Goal: Task Accomplishment & Management: Use online tool/utility

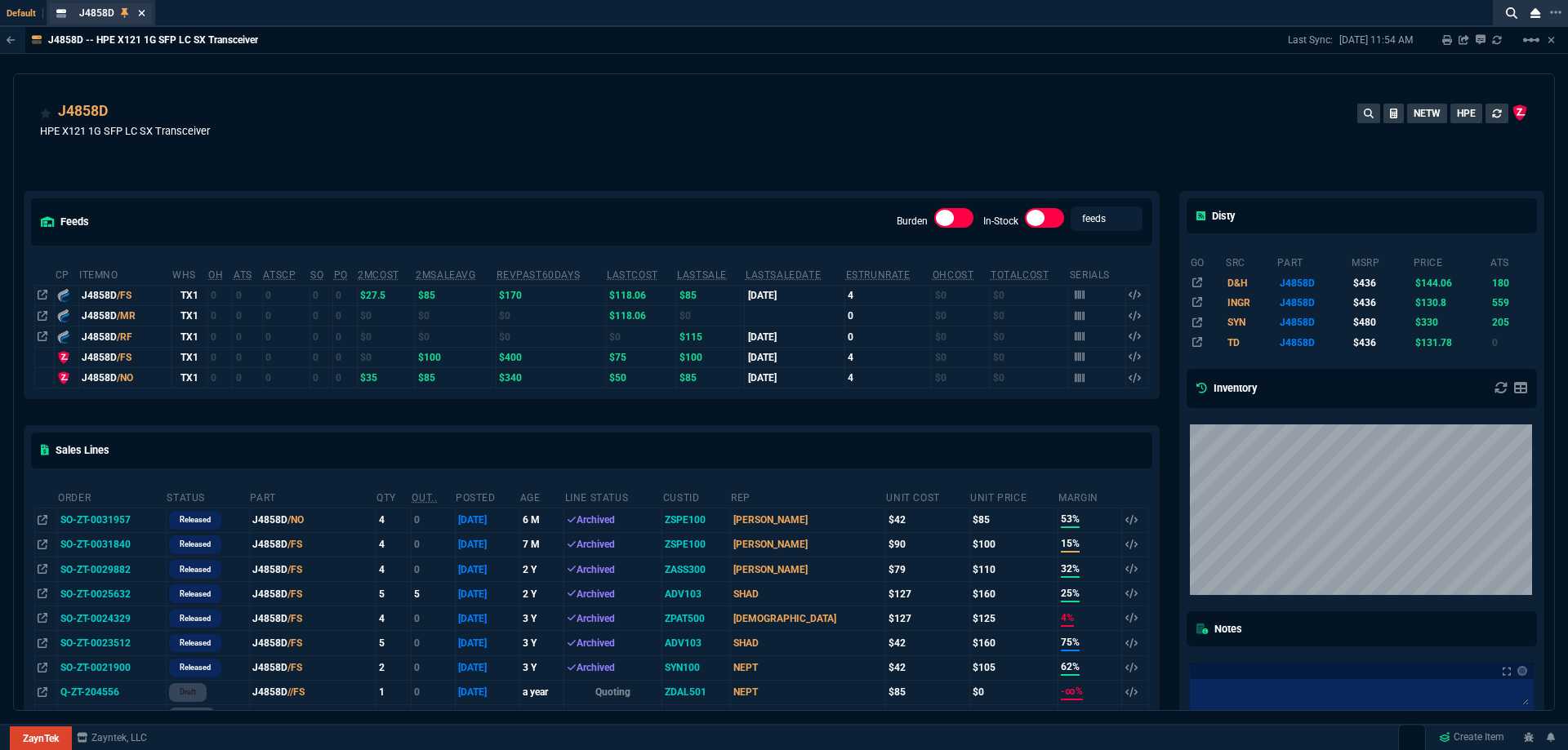
click at [143, 8] on icon at bounding box center [141, 13] width 7 height 10
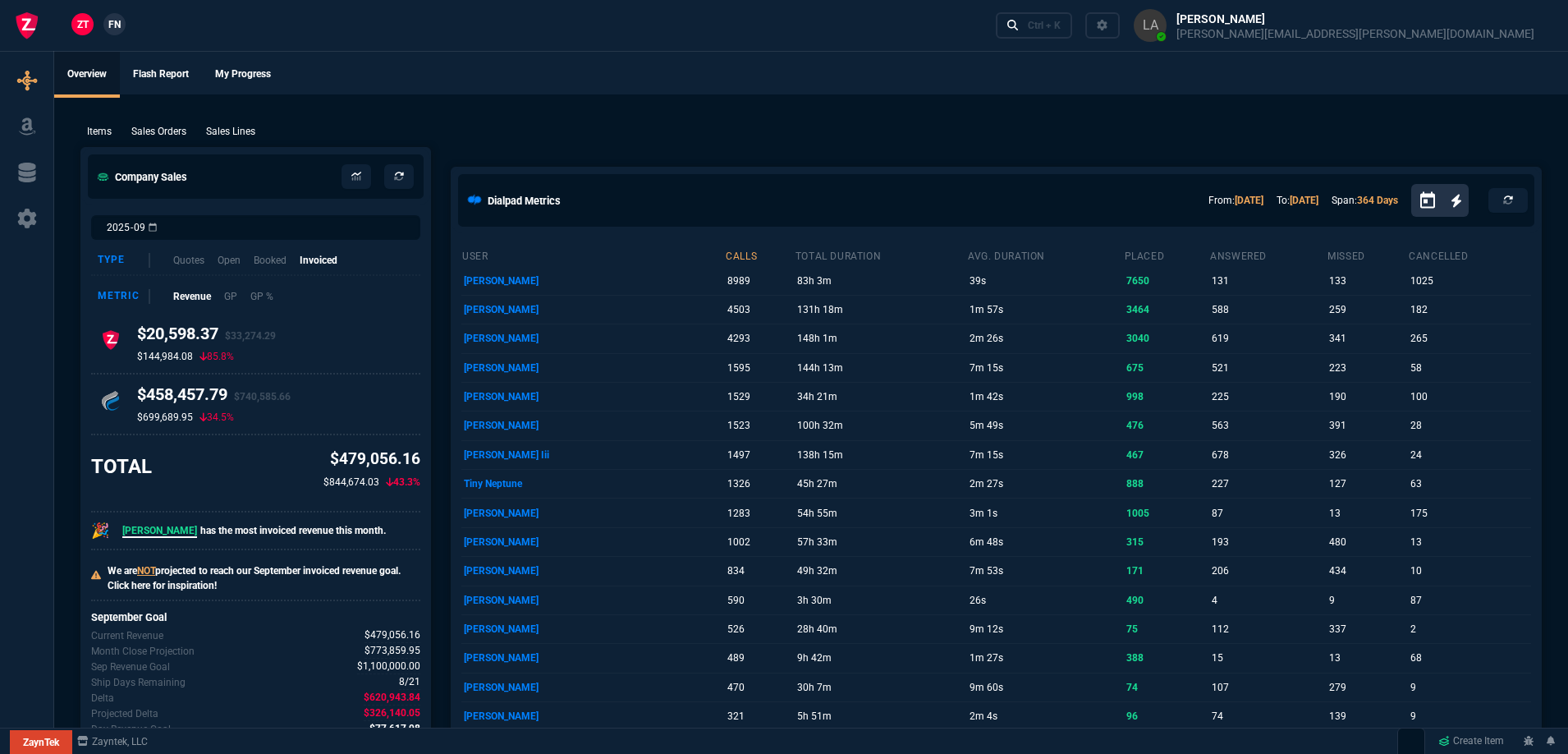
click at [122, 19] on link "FN" at bounding box center [114, 24] width 23 height 23
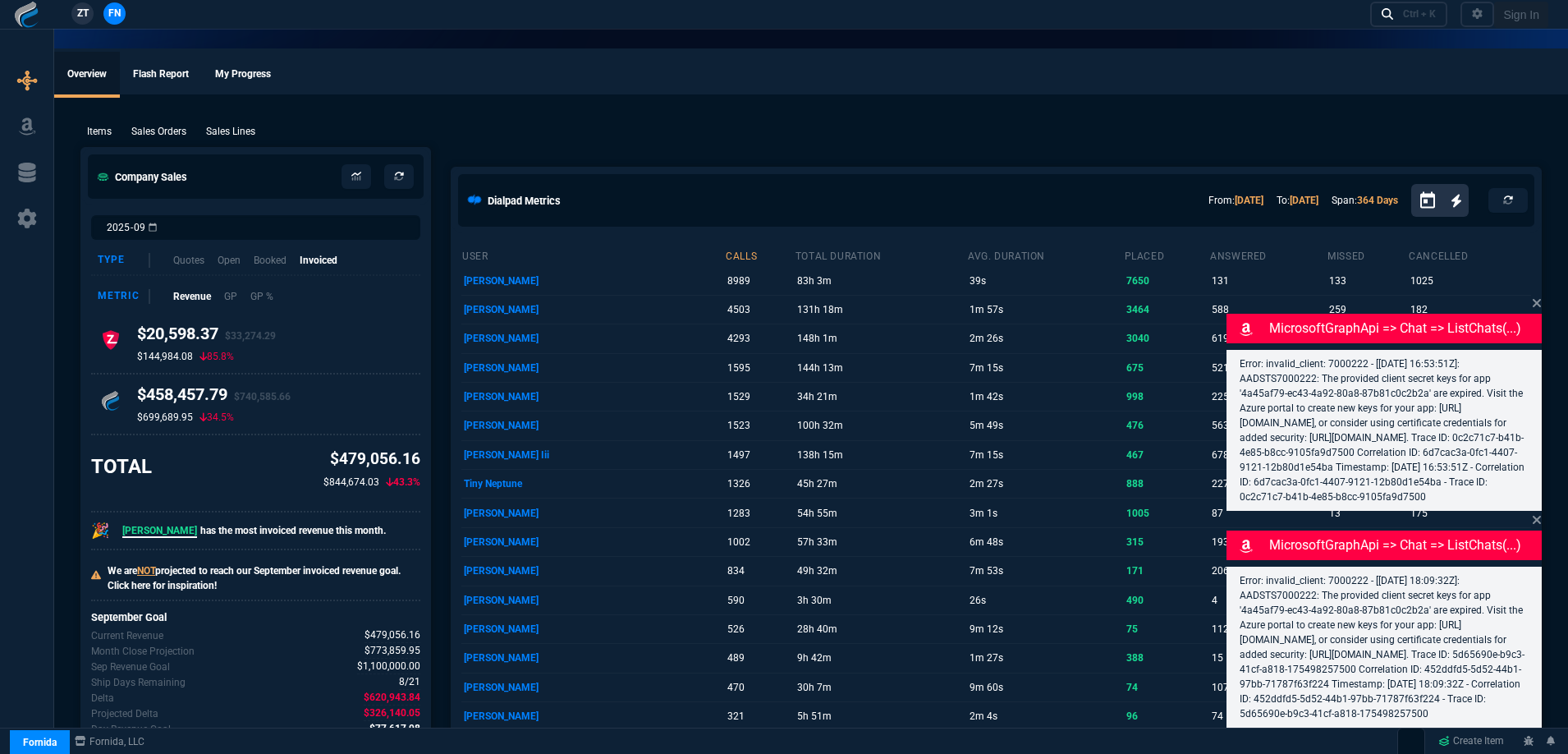
drag, startPoint x: 236, startPoint y: 141, endPoint x: 252, endPoint y: 136, distance: 16.8
click at [236, 132] on p "Sales Lines" at bounding box center [231, 131] width 49 height 14
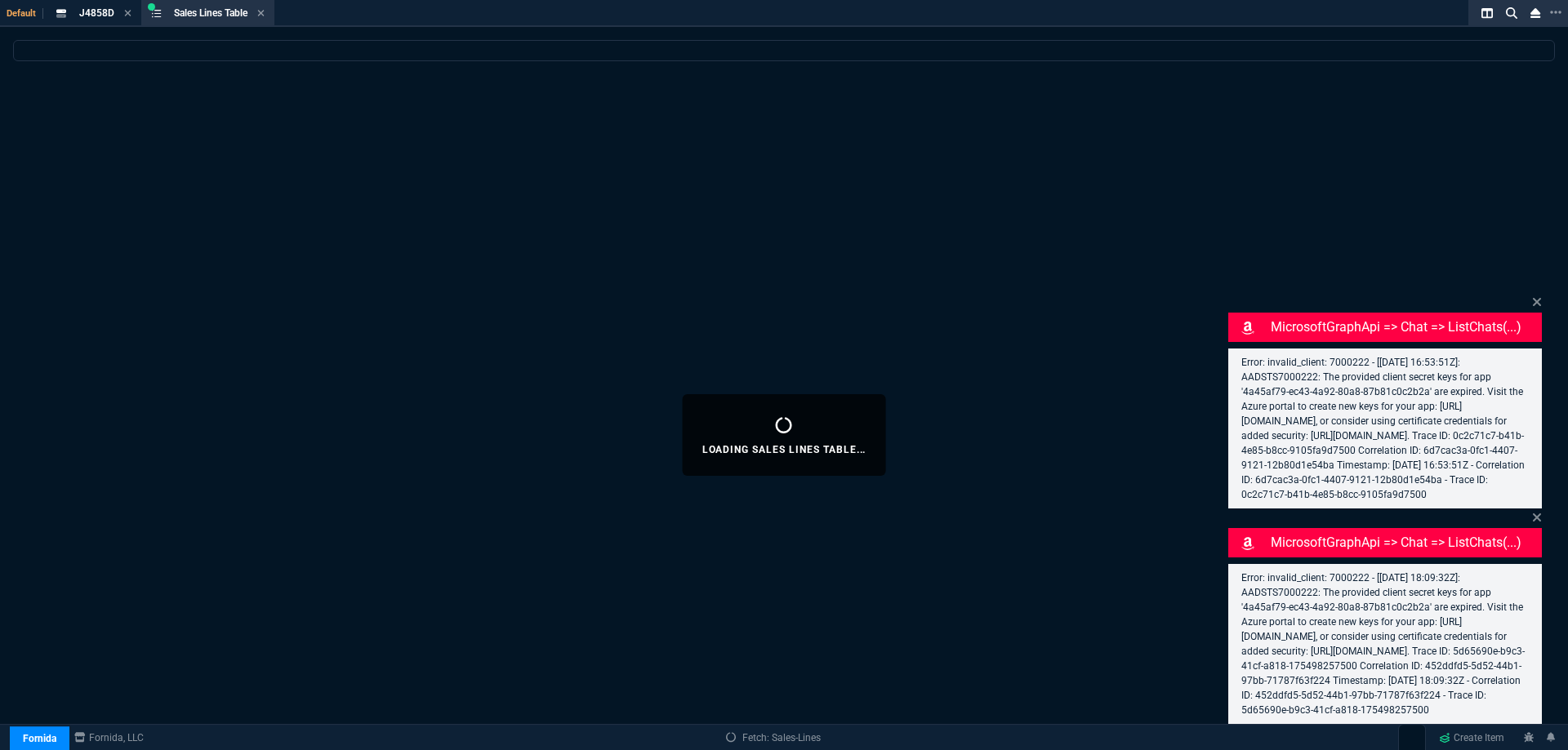
select select
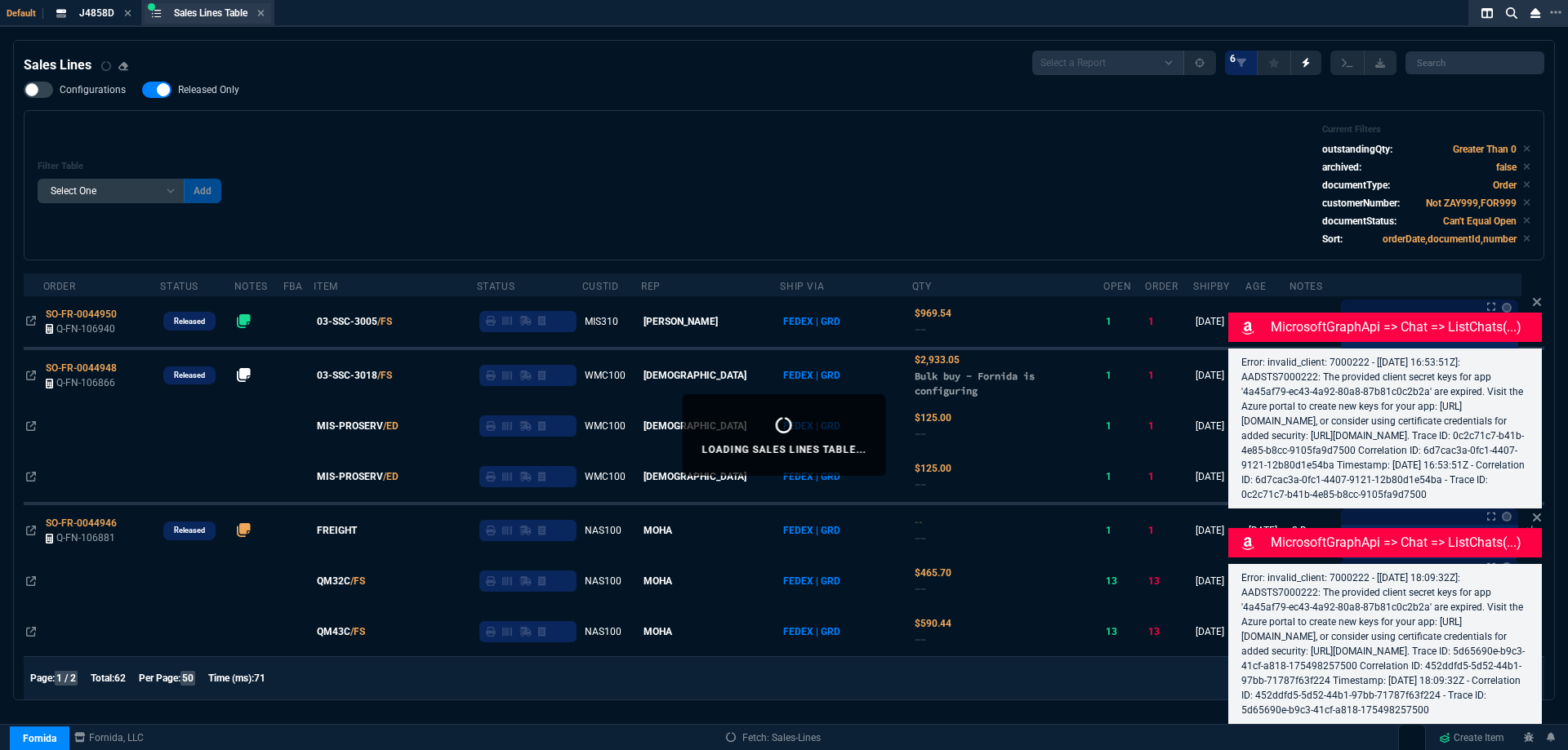
click at [216, 90] on span "Released Only" at bounding box center [209, 90] width 61 height 13
click at [142, 90] on input "Released Only" at bounding box center [141, 90] width 1 height 1
checkbox input "false"
click at [310, 92] on div "Configurations Released Only Filter Table Select One Add Filter () Age () ATS (…" at bounding box center [784, 171] width 1520 height 179
click at [128, 17] on icon at bounding box center [128, 13] width 7 height 10
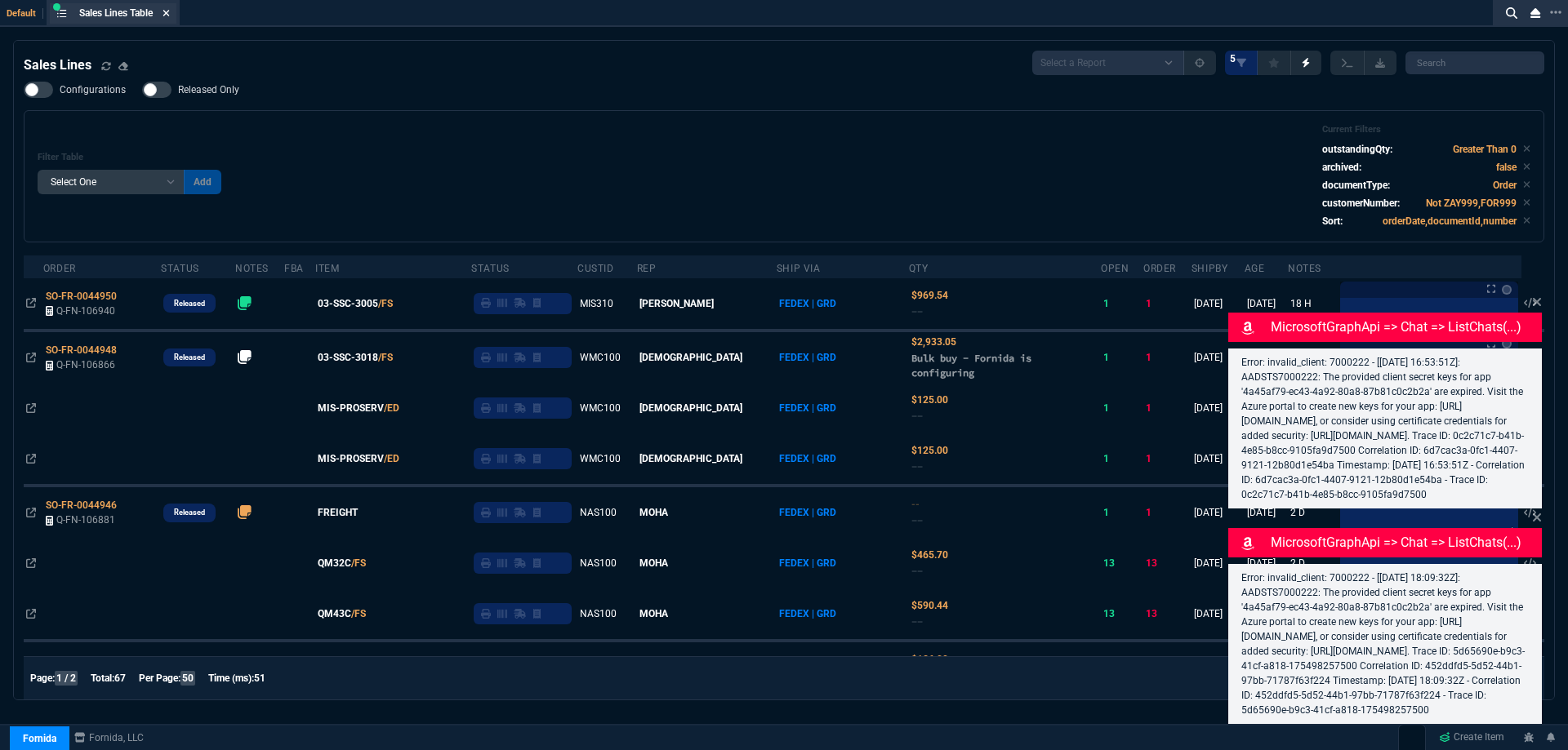
click at [170, 13] on icon at bounding box center [166, 13] width 7 height 10
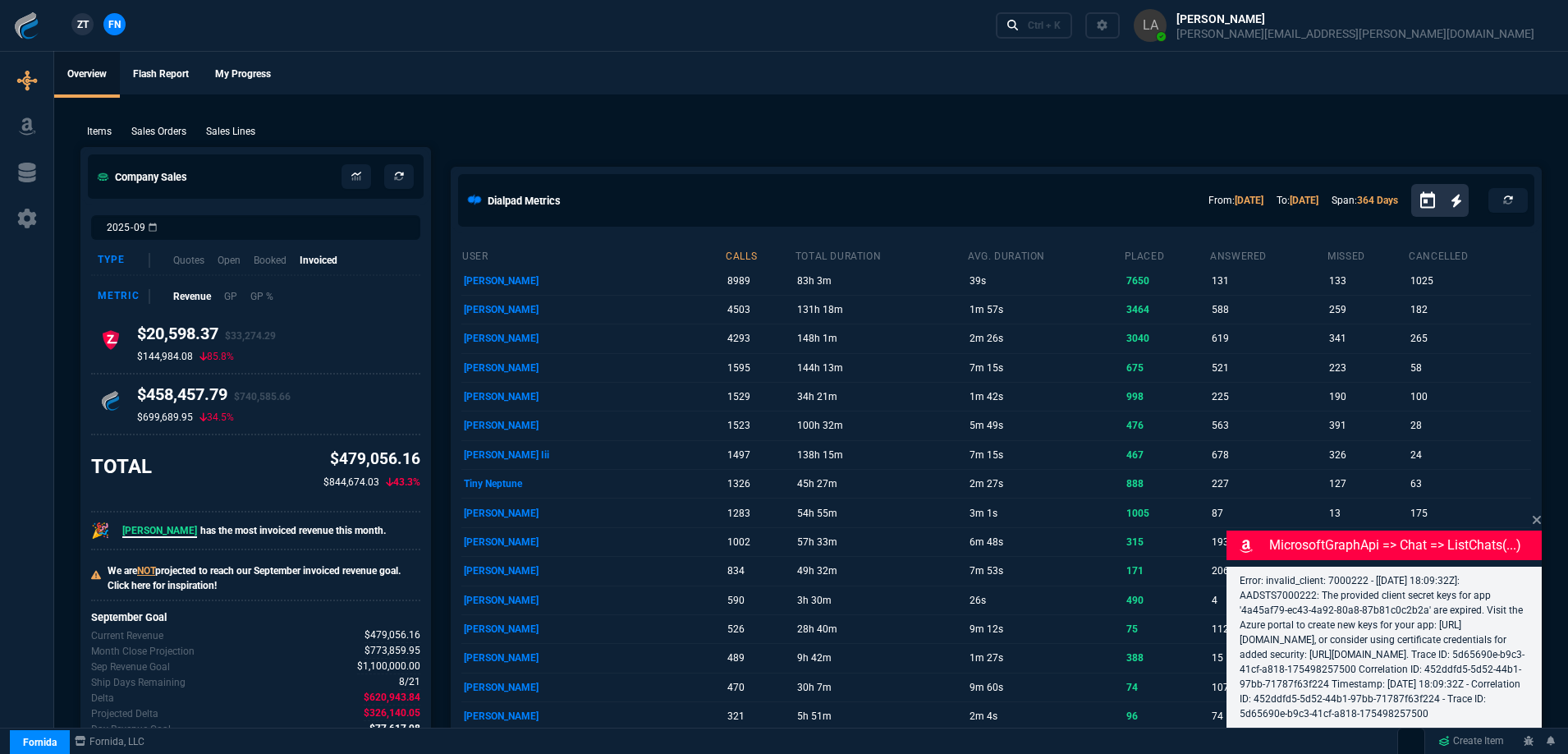
click at [70, 31] on nx-fornida-client-manager "ZT FN" at bounding box center [99, 25] width 64 height 24
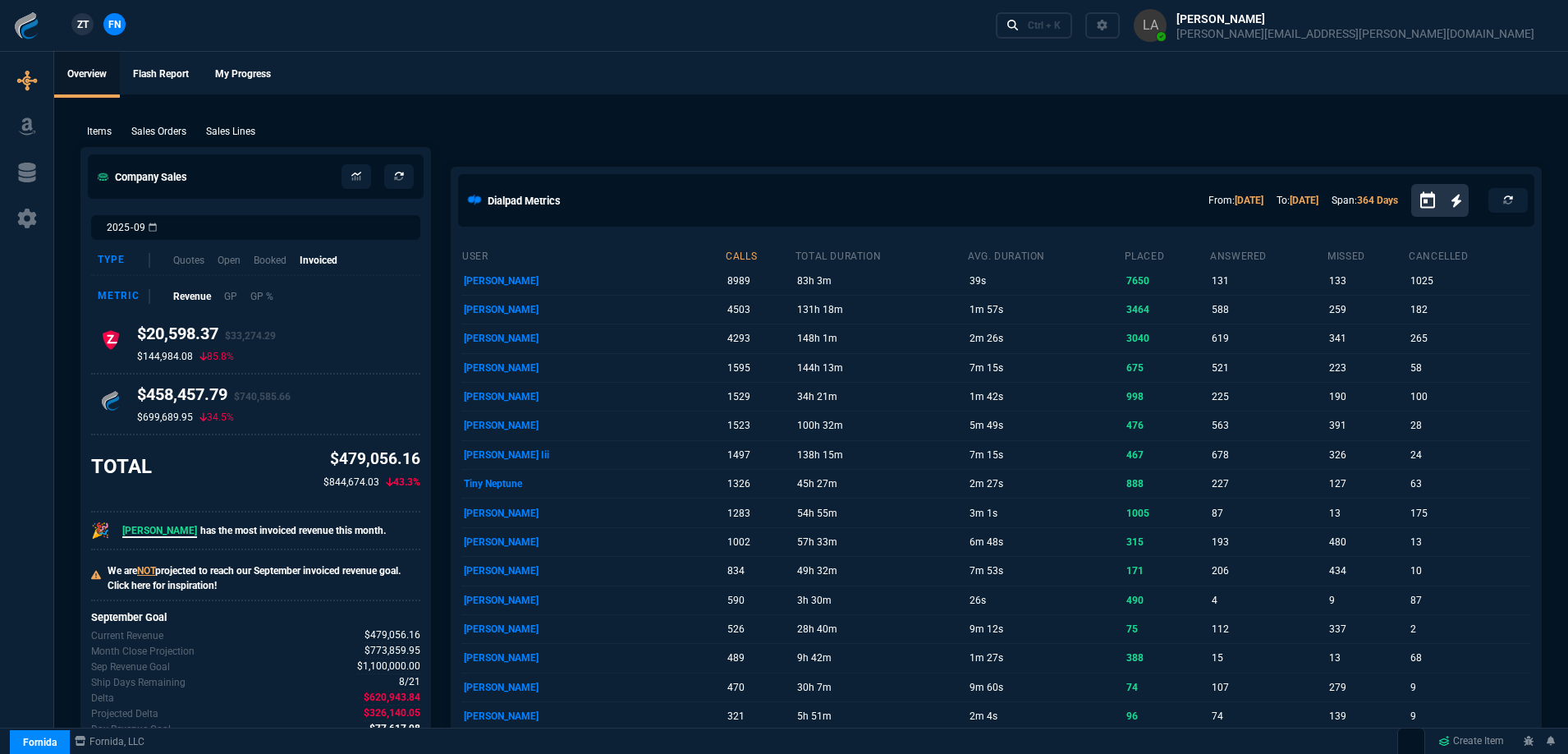
click at [80, 30] on span "ZT" at bounding box center [82, 24] width 12 height 14
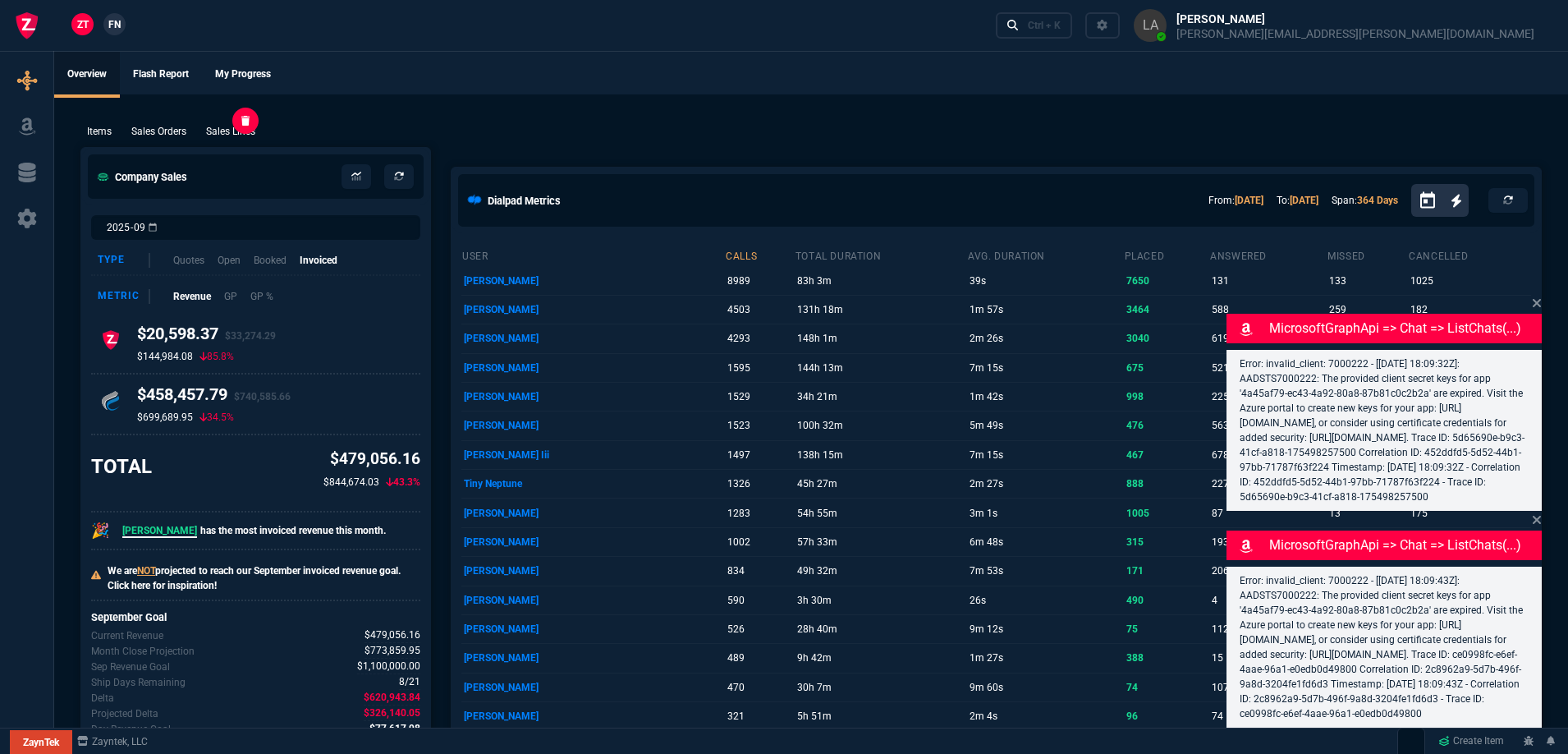
click at [225, 124] on p "Sales Lines" at bounding box center [231, 131] width 49 height 14
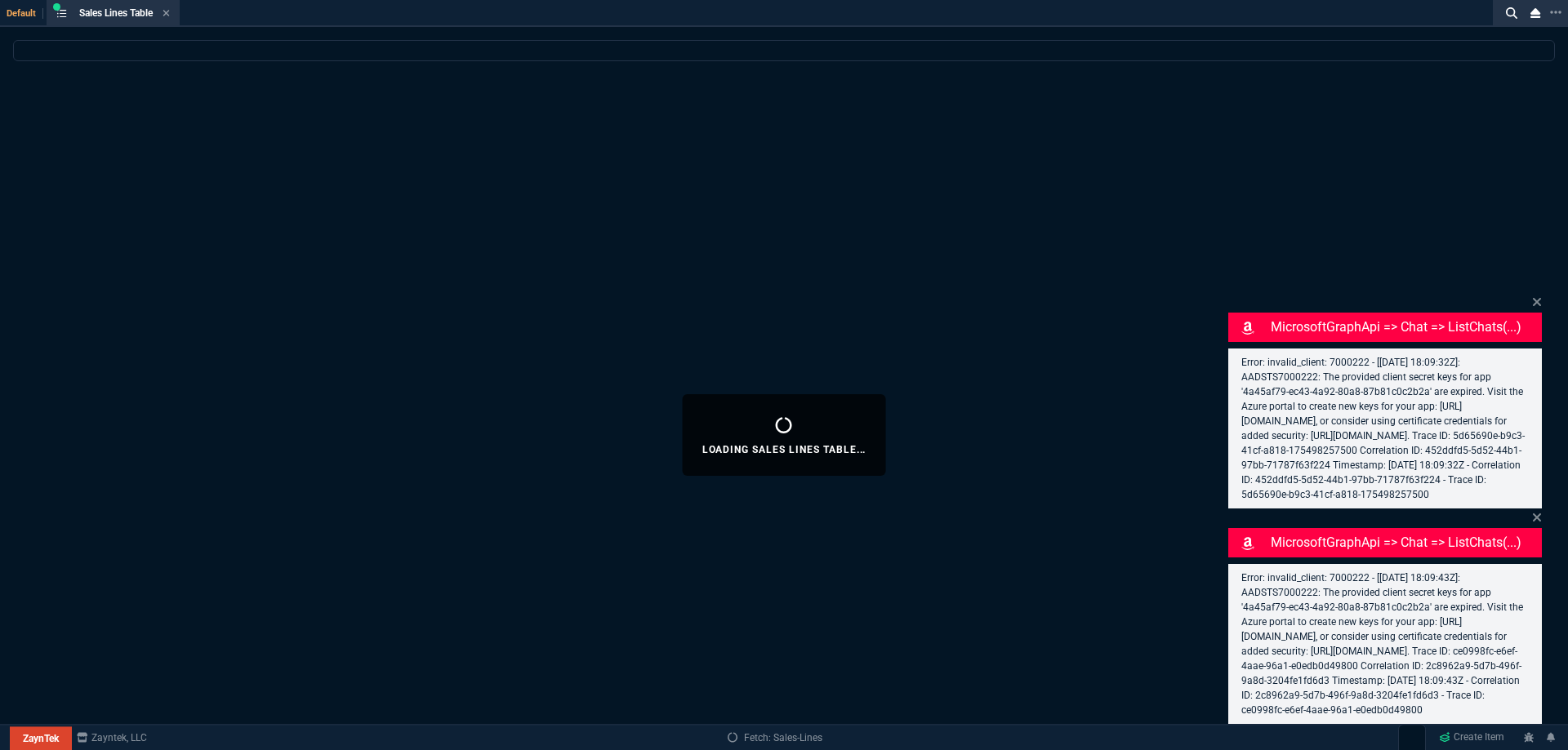
select select
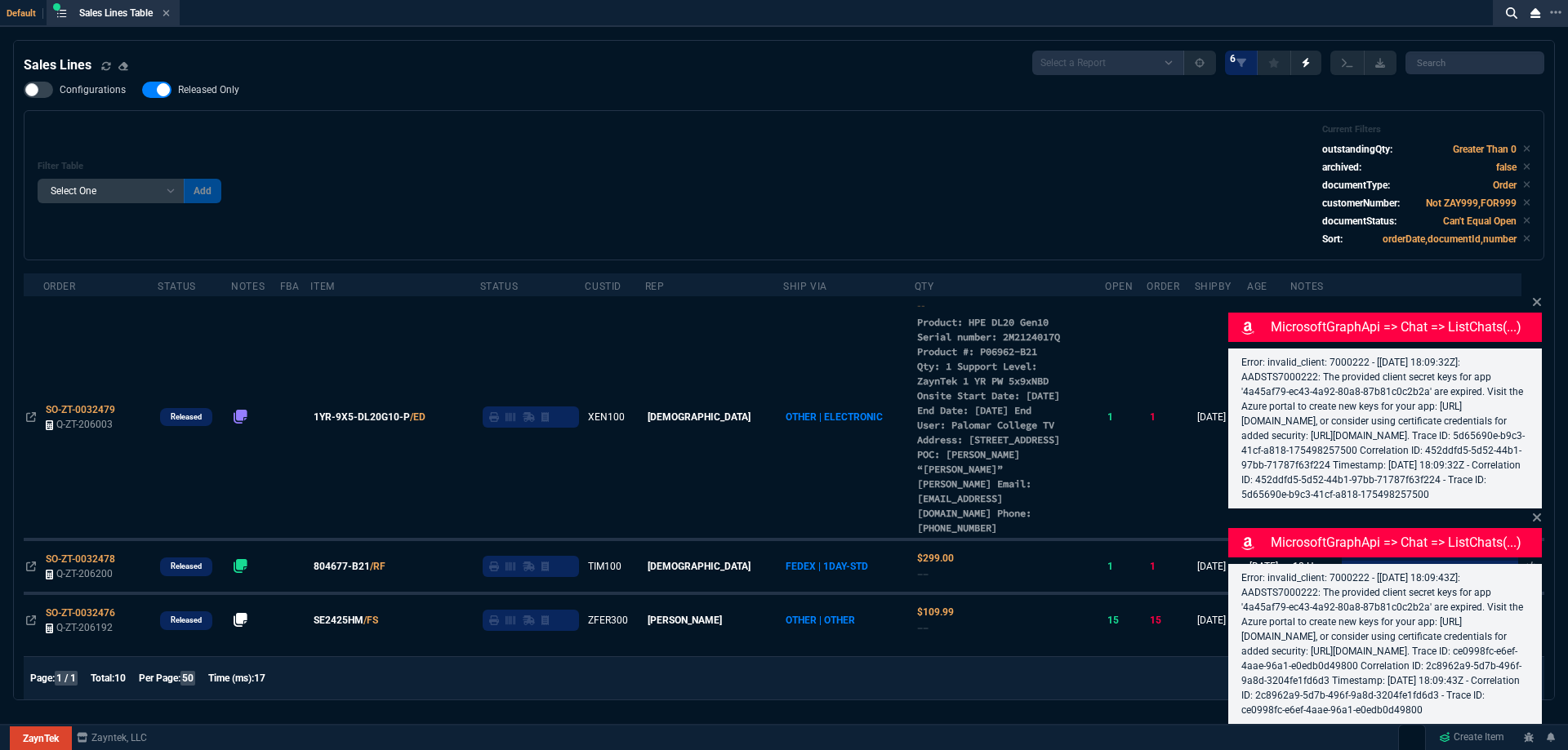
click at [199, 93] on span "Released Only" at bounding box center [209, 90] width 61 height 13
click at [142, 91] on input "Released Only" at bounding box center [141, 90] width 1 height 1
checkbox input "false"
click at [555, 107] on div "Configurations Released Only Filter Table Select One Add Filter () Age () ATS (…" at bounding box center [784, 171] width 1520 height 179
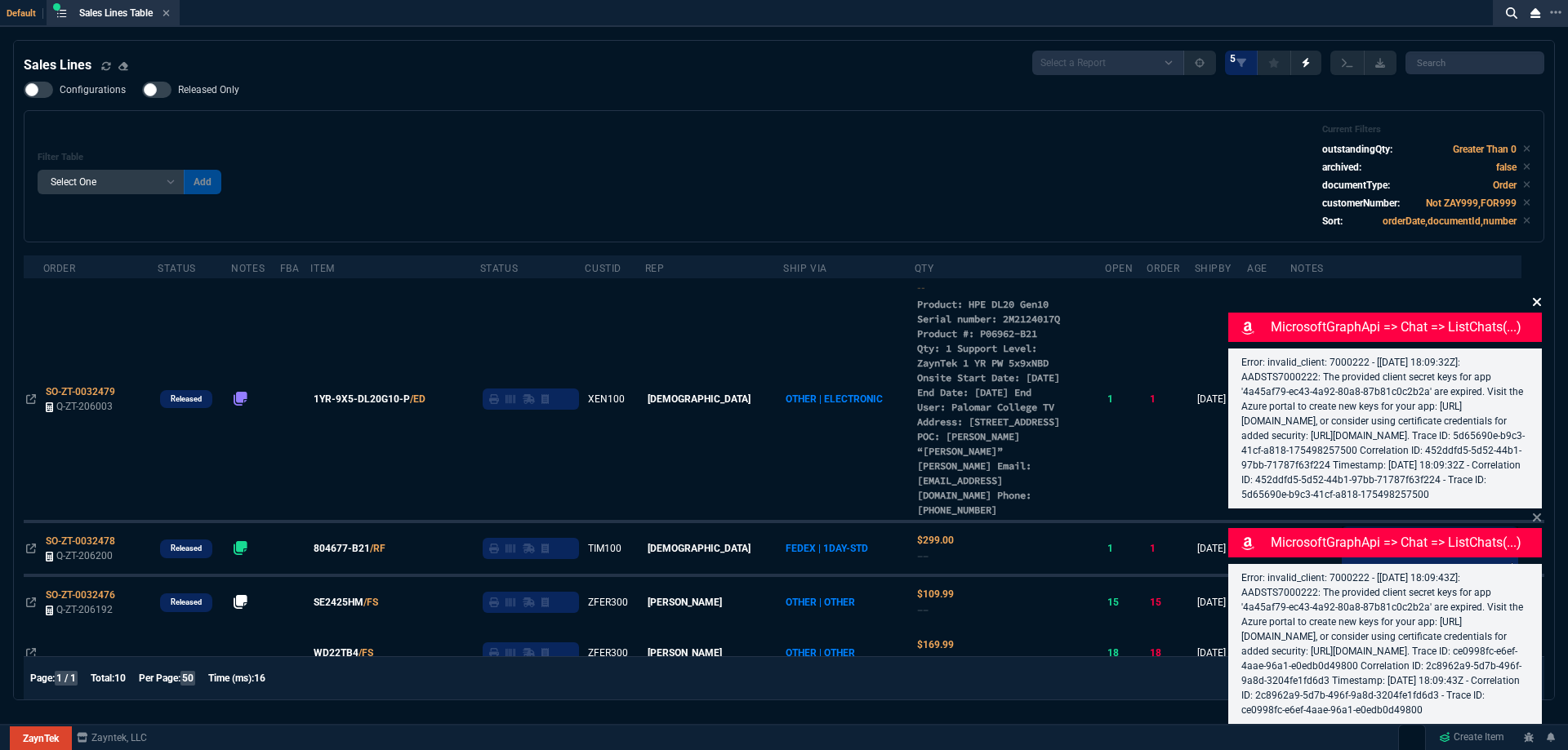
click at [1537, 296] on icon at bounding box center [1537, 302] width 10 height 13
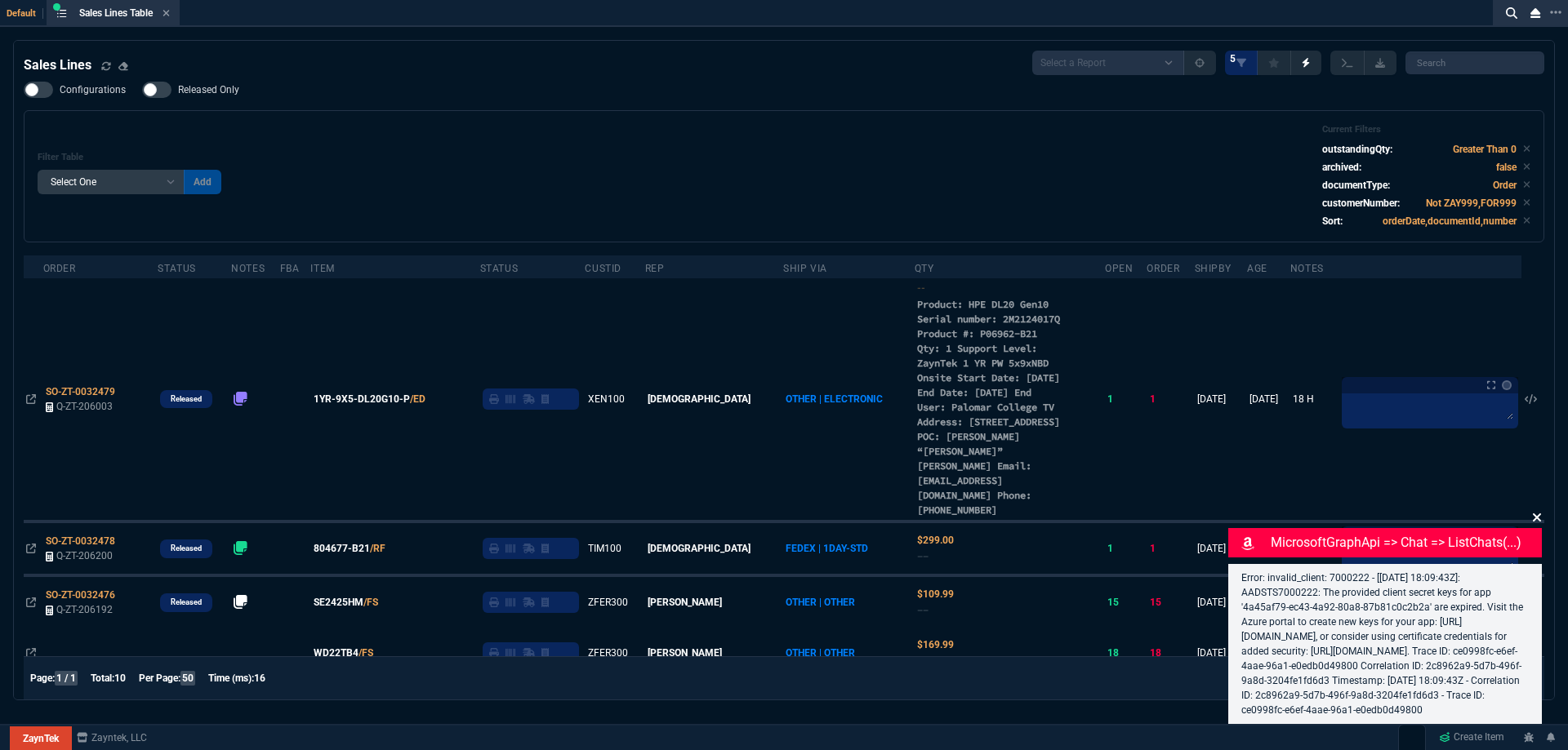
click at [1536, 513] on icon at bounding box center [1537, 517] width 8 height 8
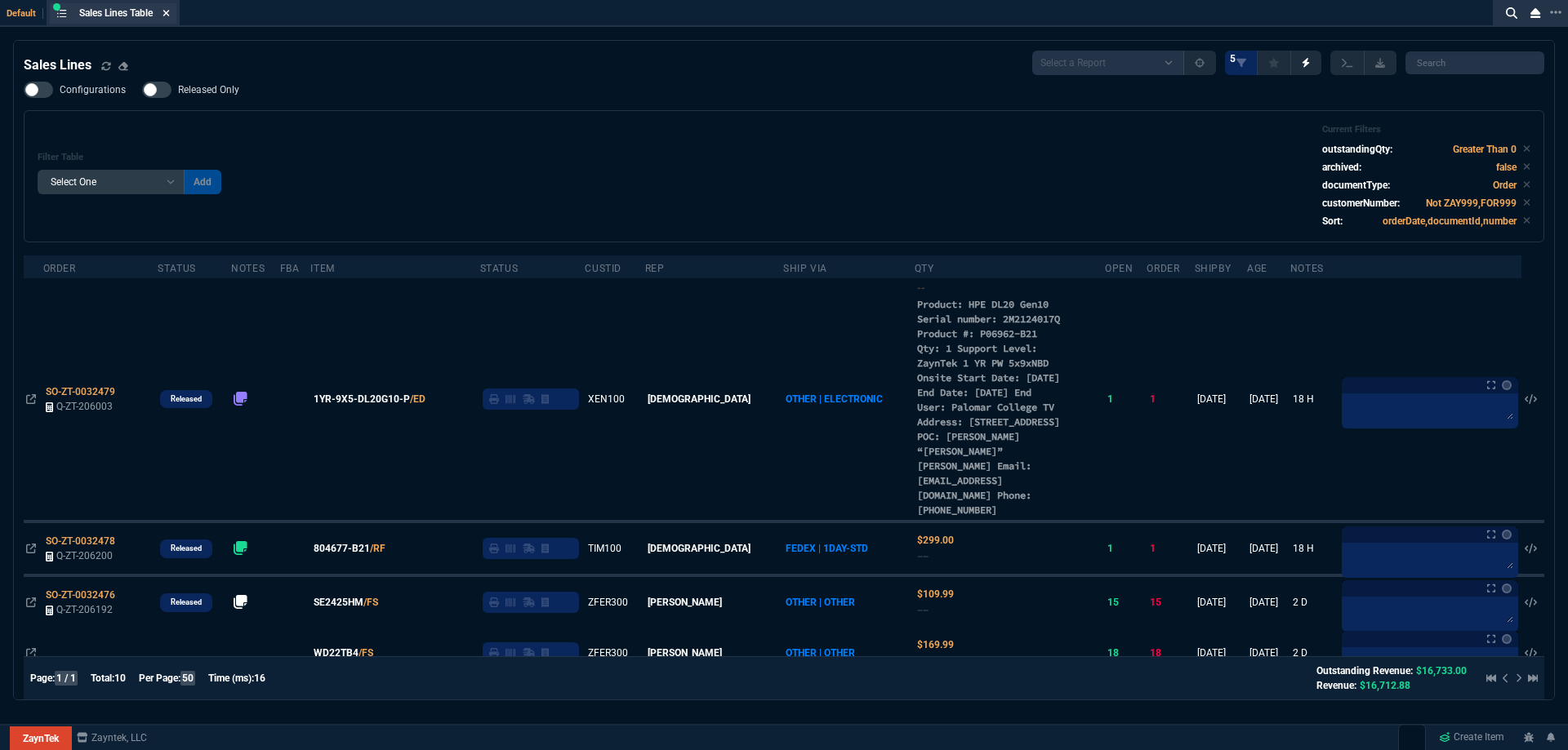
click at [169, 18] on fa-icon at bounding box center [166, 13] width 7 height 12
